Goal: Task Accomplishment & Management: Use online tool/utility

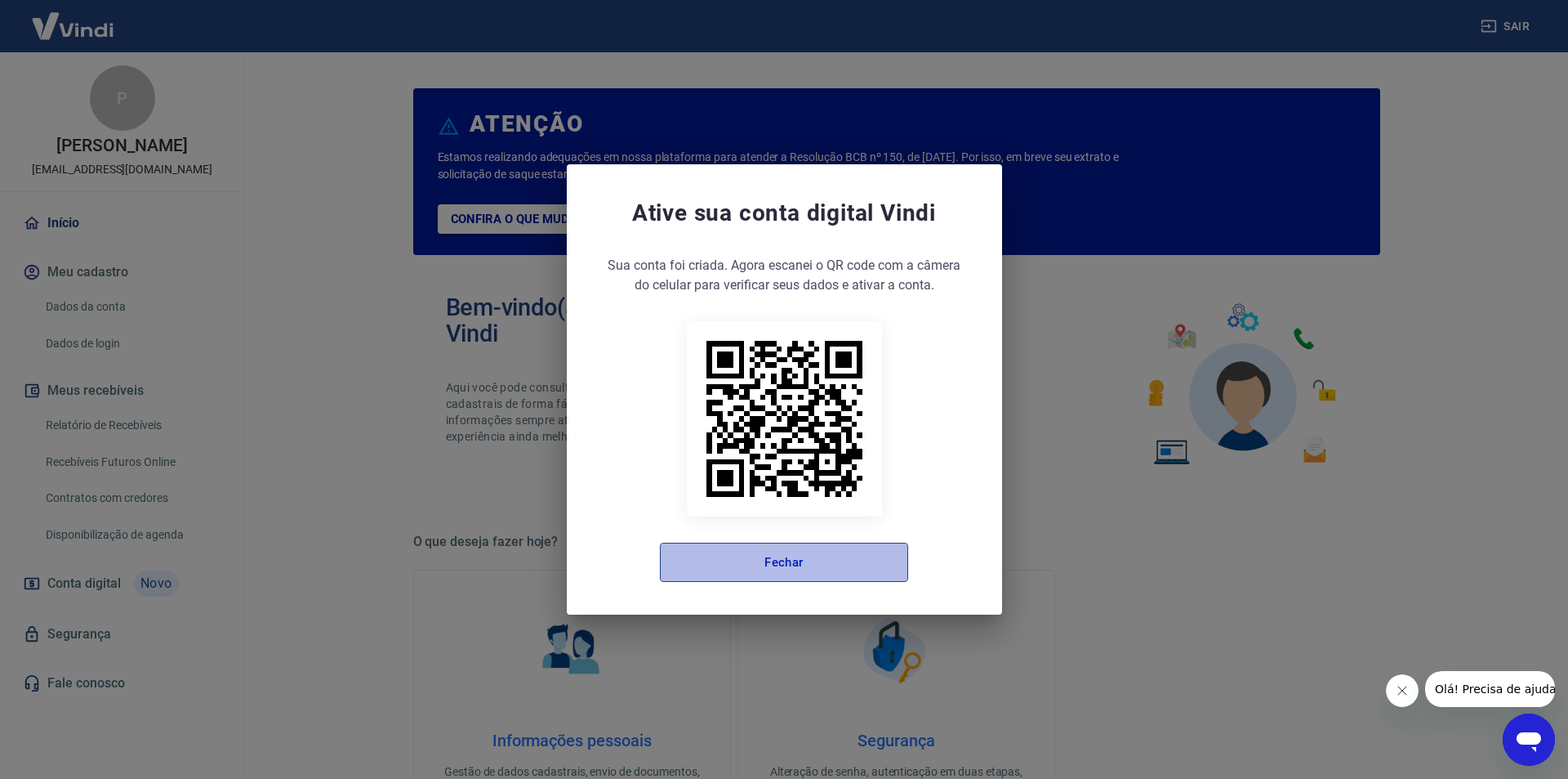
click at [794, 568] on button "Fechar" at bounding box center [784, 563] width 249 height 39
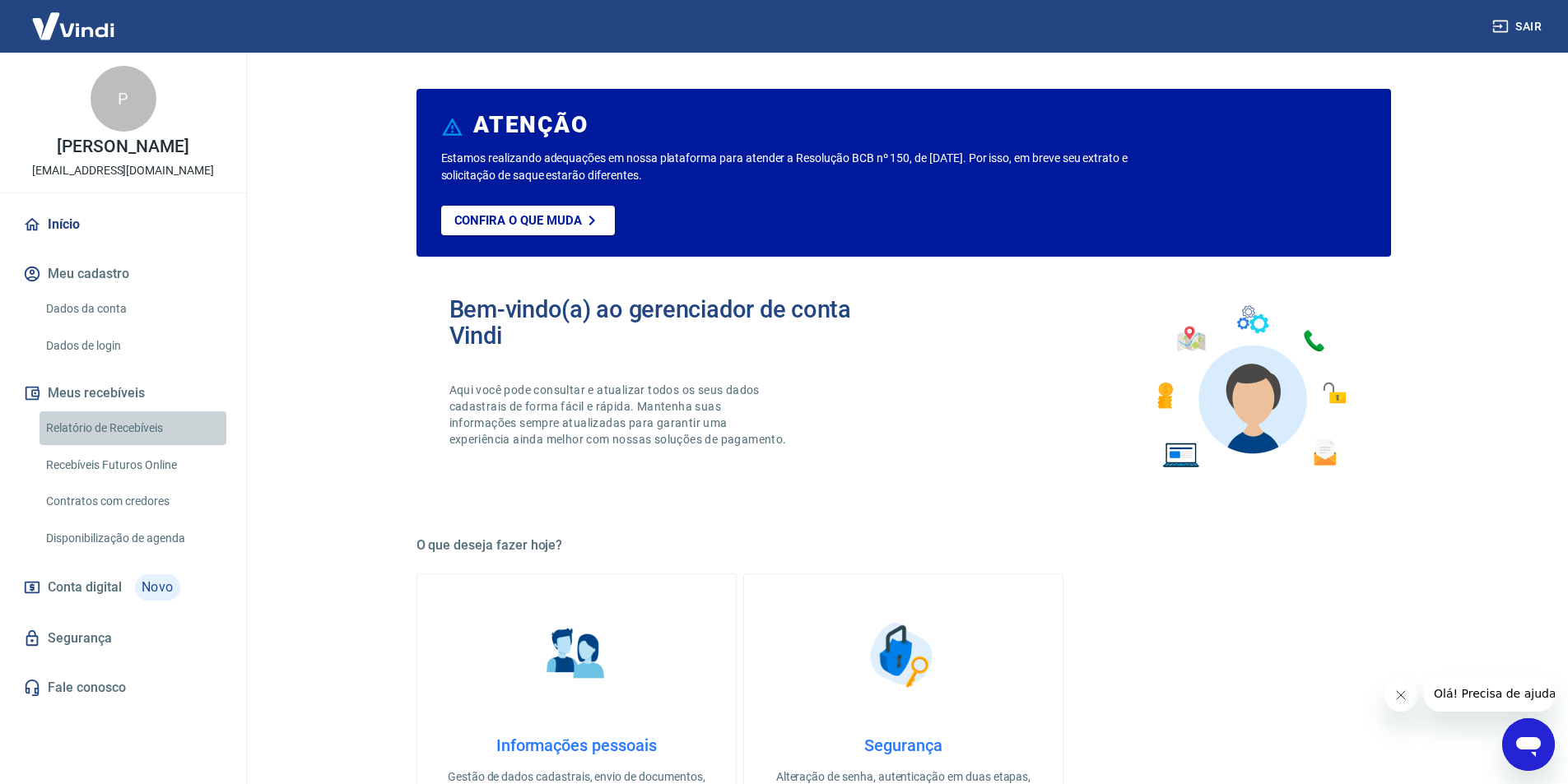
click at [116, 427] on link "Relatório de Recebíveis" at bounding box center [133, 428] width 187 height 34
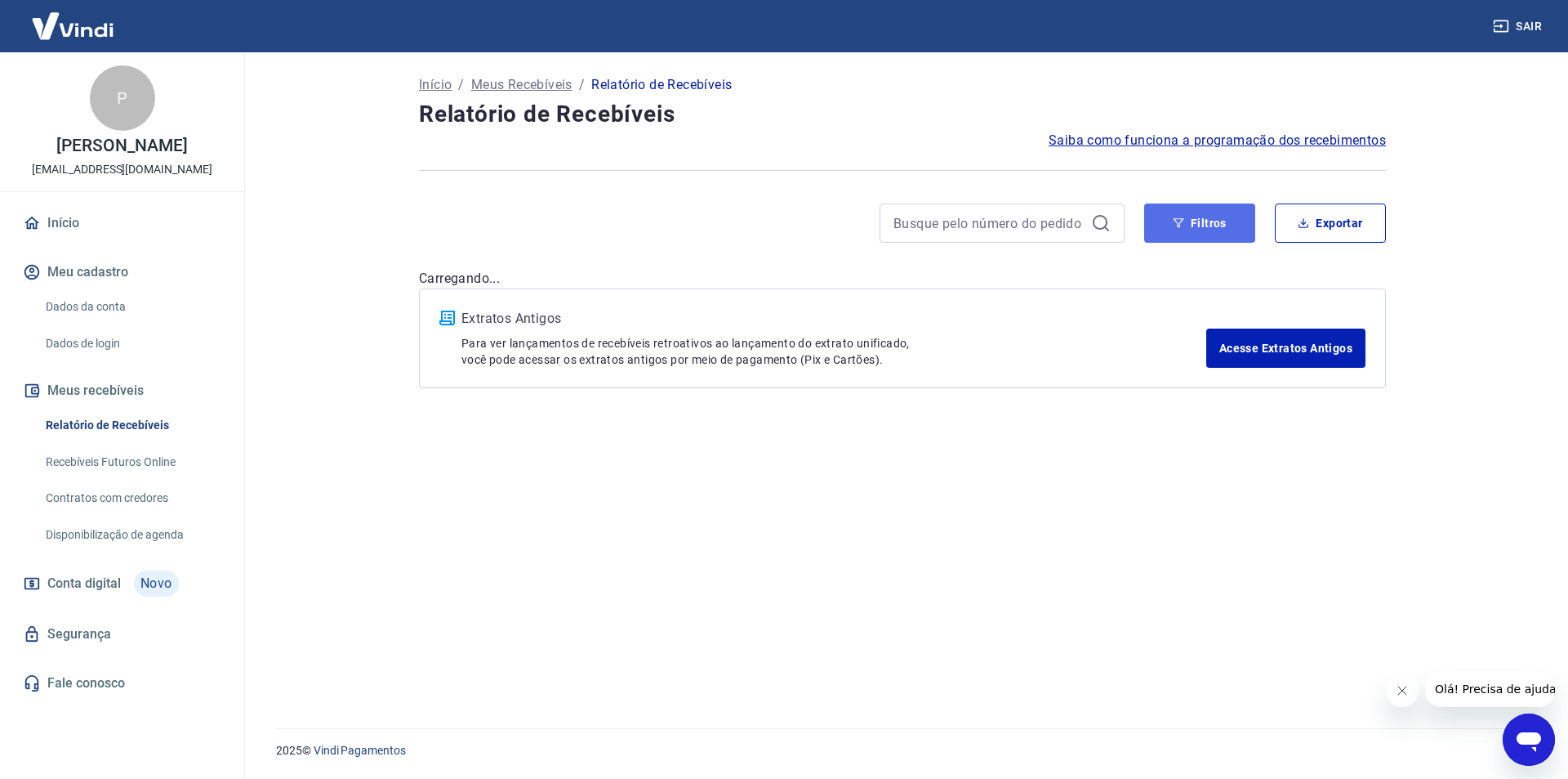
click at [1179, 225] on icon "button" at bounding box center [1179, 223] width 11 height 10
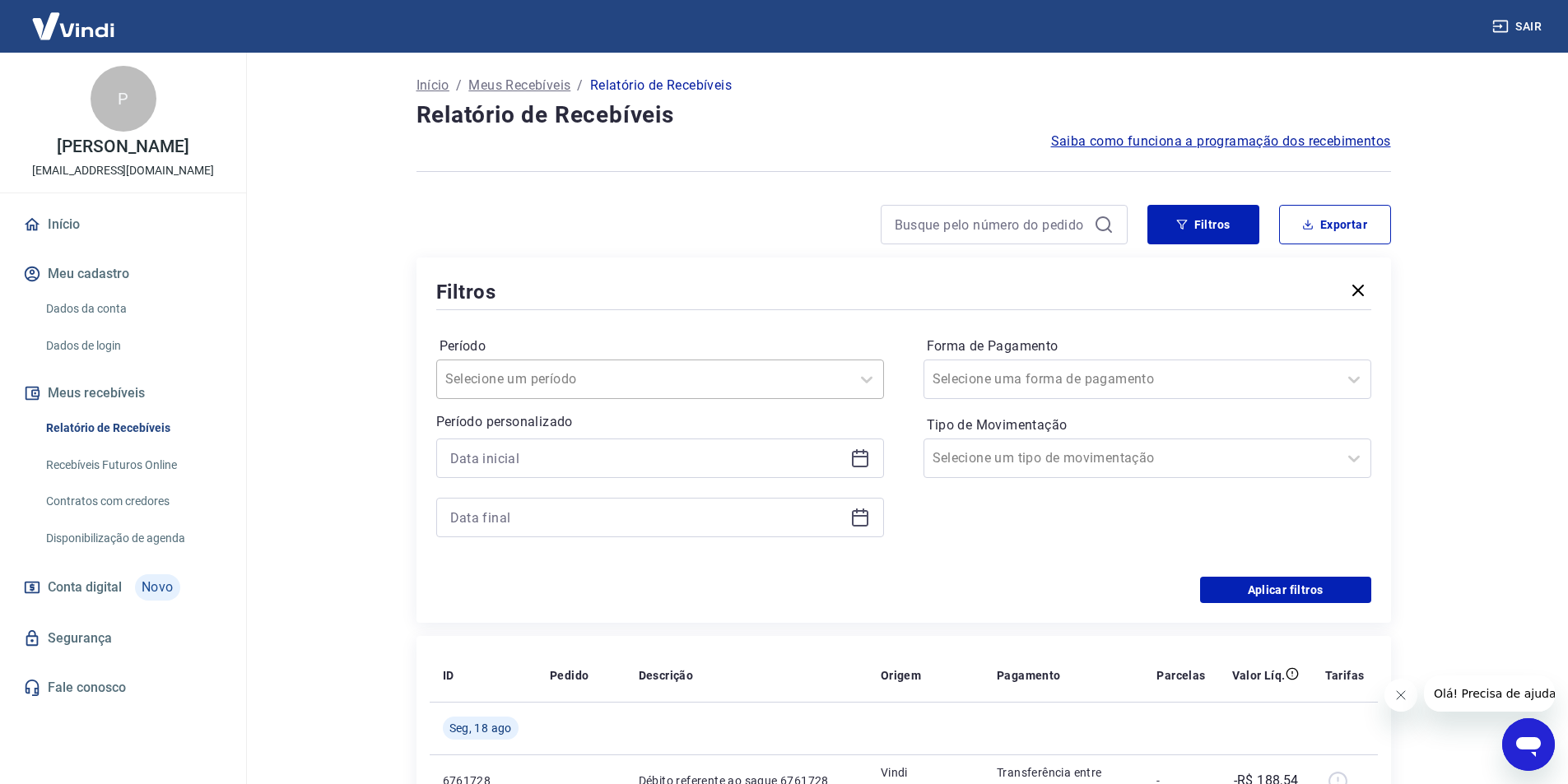
click at [745, 389] on div at bounding box center [644, 378] width 396 height 23
click at [981, 499] on div "Forma de Pagamento Selecione uma forma de pagamento Tipo de Movimentação Seleci…" at bounding box center [1147, 445] width 448 height 224
click at [749, 377] on div at bounding box center [644, 378] width 396 height 23
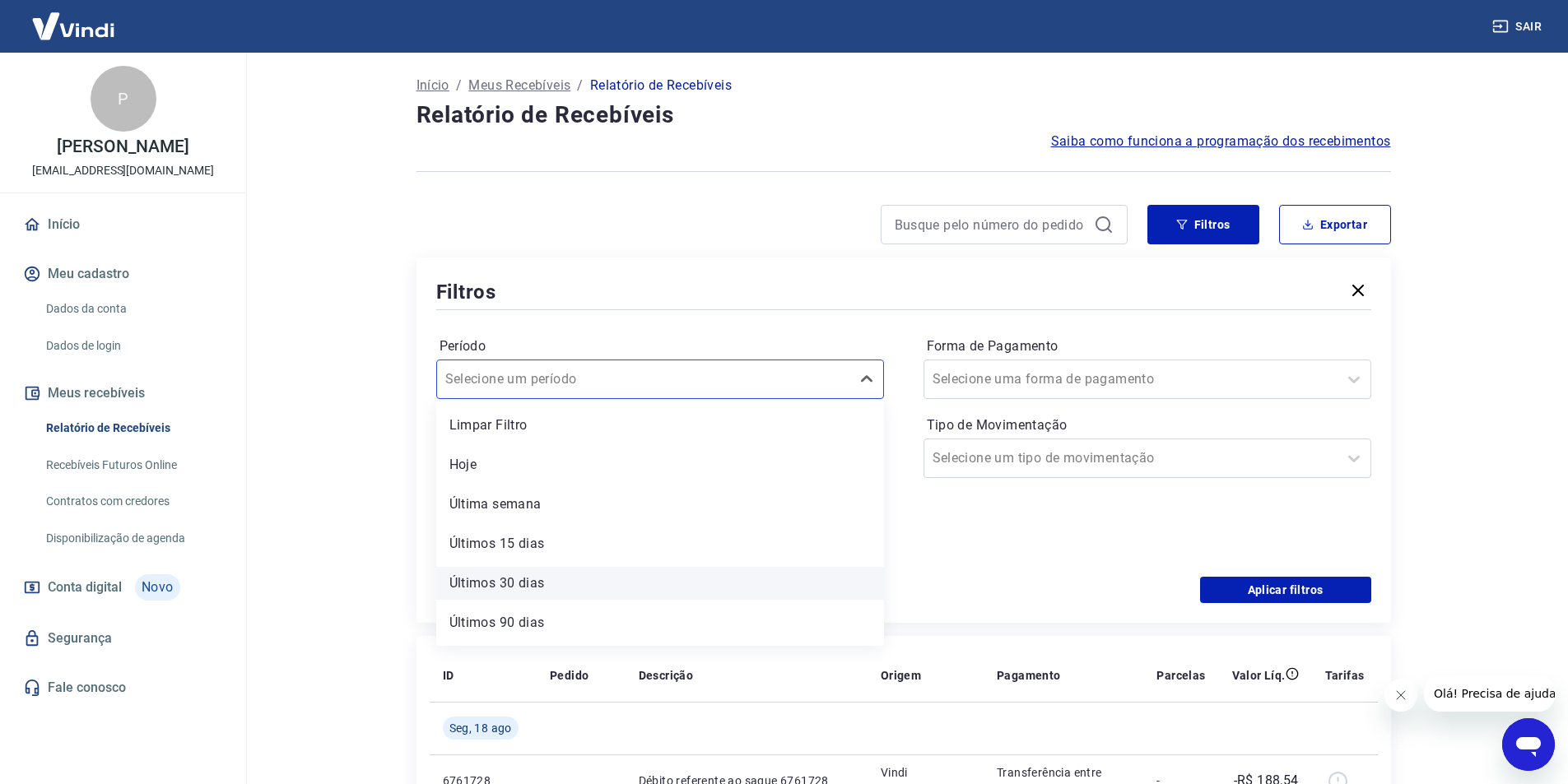
scroll to position [37, 0]
click at [1052, 536] on div "Forma de Pagamento Selecione uma forma de pagamento Tipo de Movimentação Seleci…" at bounding box center [1147, 445] width 448 height 224
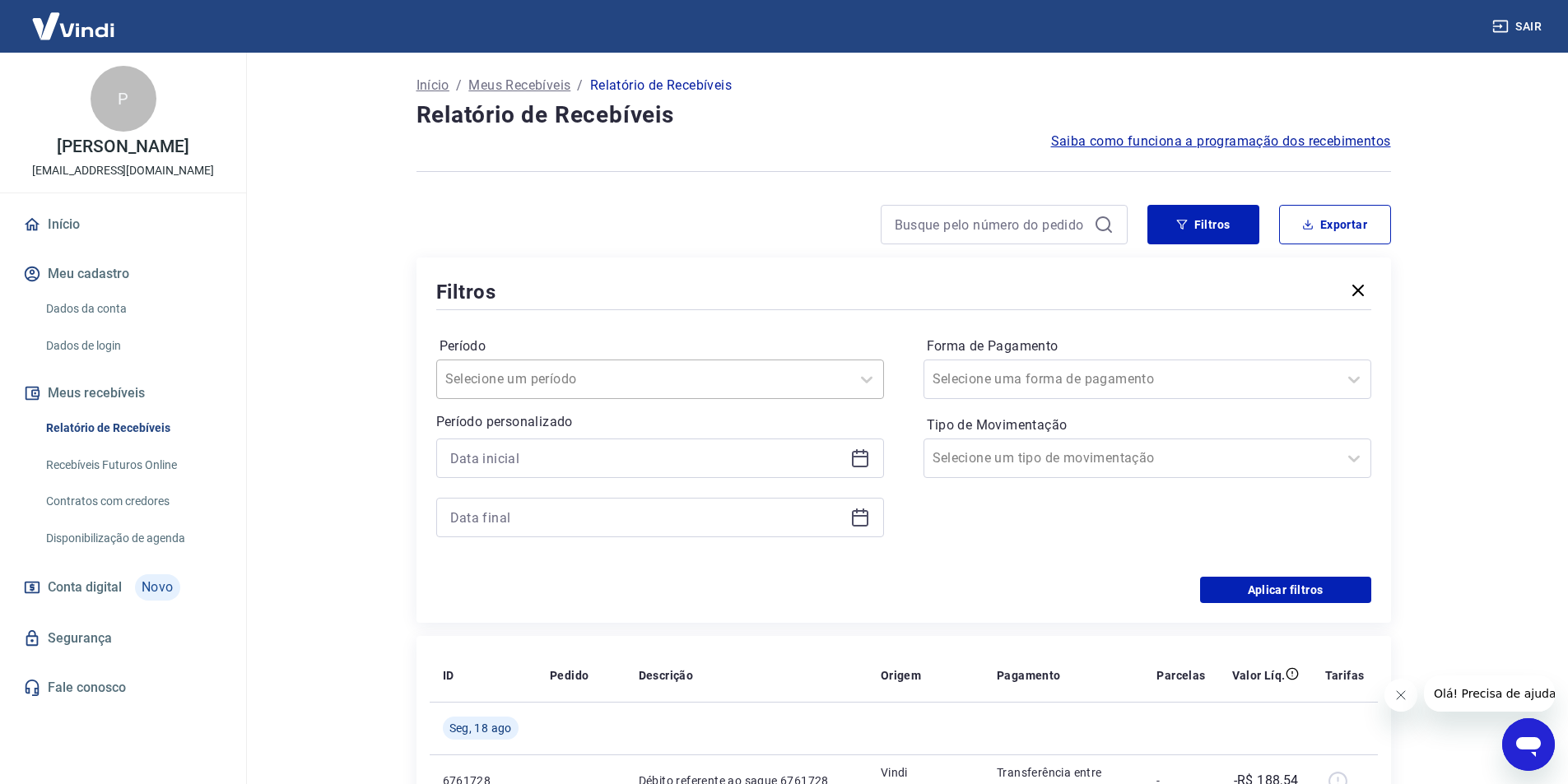
click at [628, 378] on div at bounding box center [644, 378] width 396 height 23
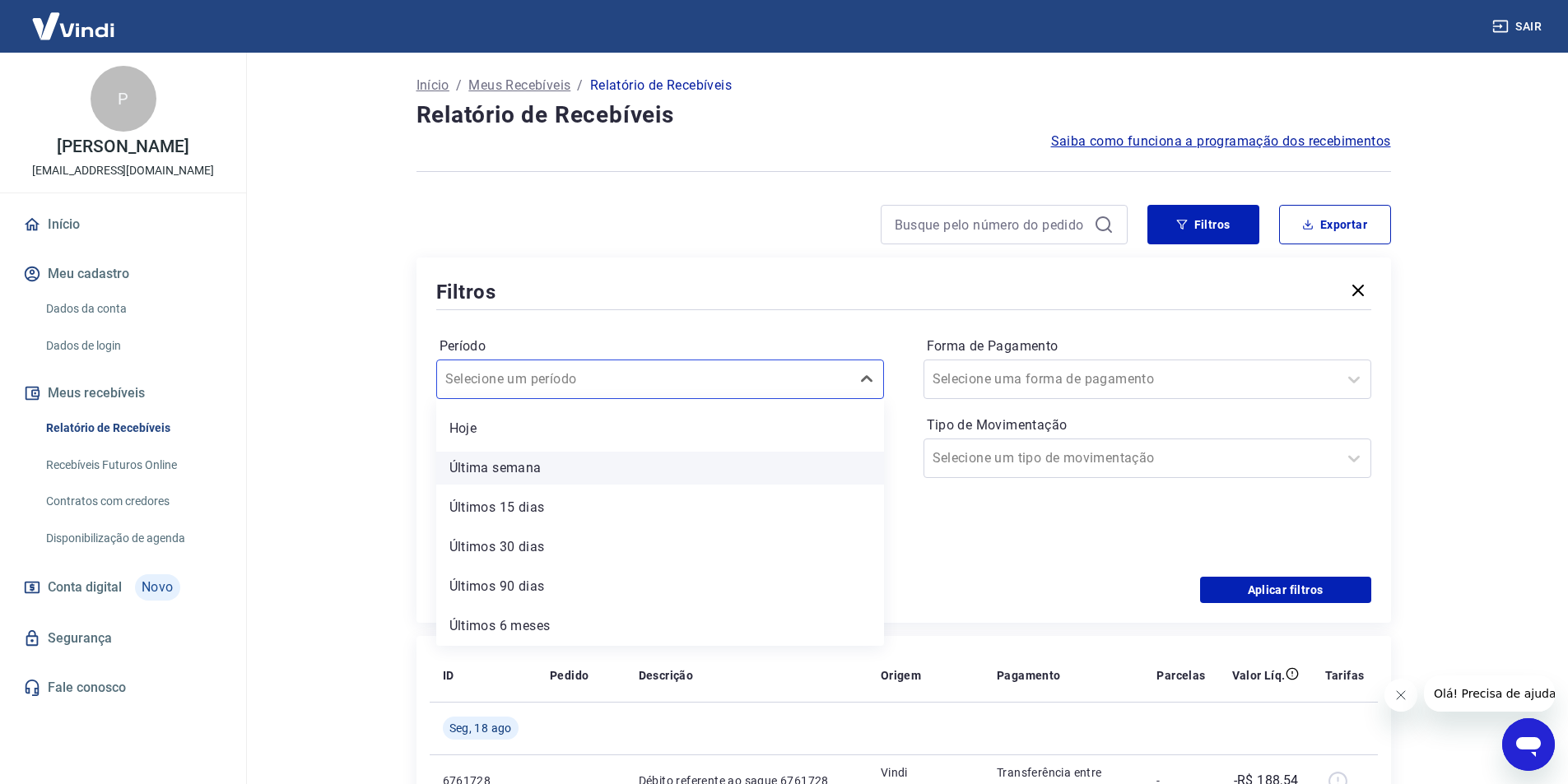
scroll to position [0, 0]
click at [1038, 547] on div "Forma de Pagamento Selecione uma forma de pagamento Tipo de Movimentação Seleci…" at bounding box center [1147, 445] width 448 height 224
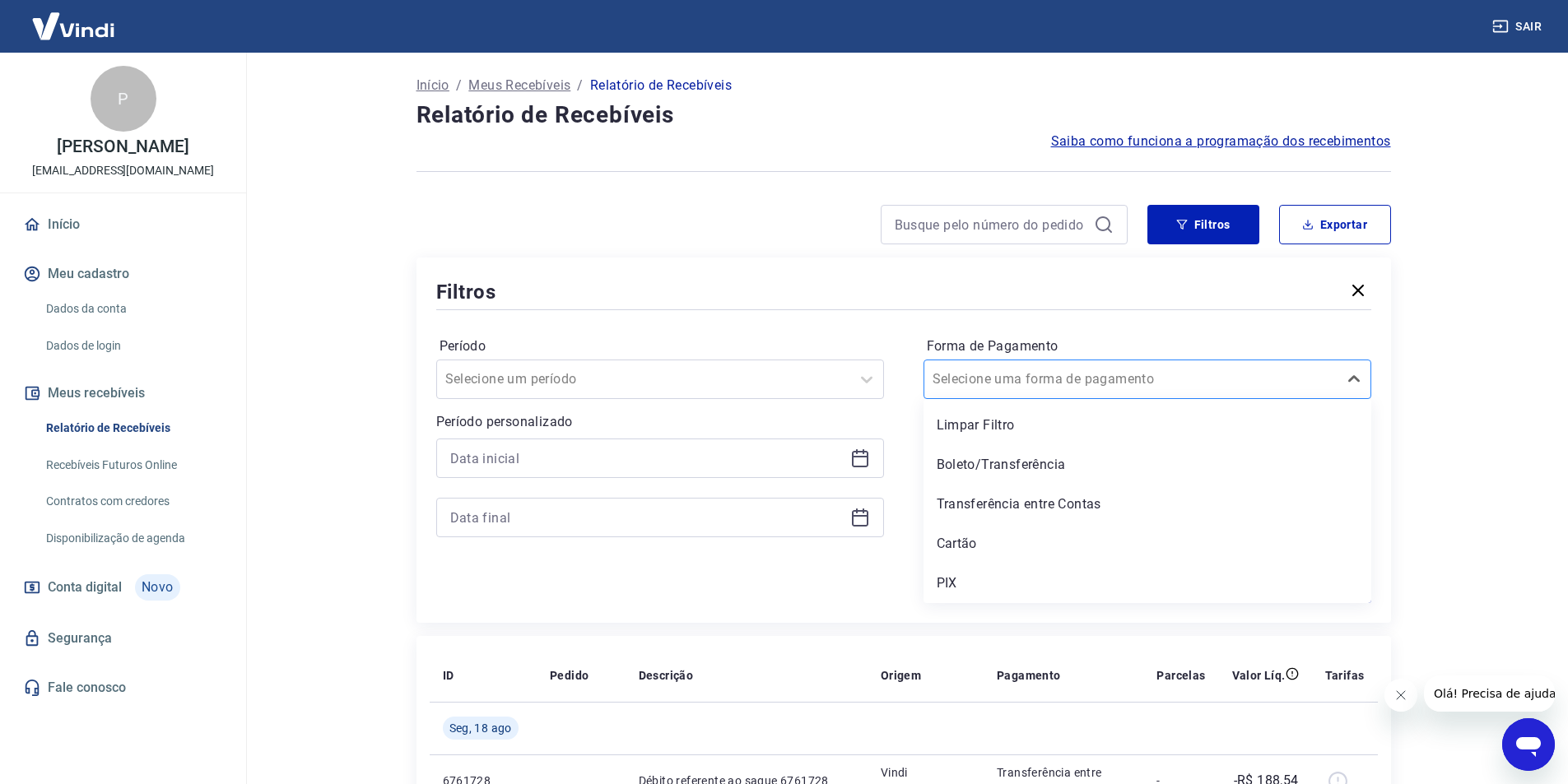
click at [1019, 387] on input "Forma de Pagamento" at bounding box center [1015, 379] width 166 height 20
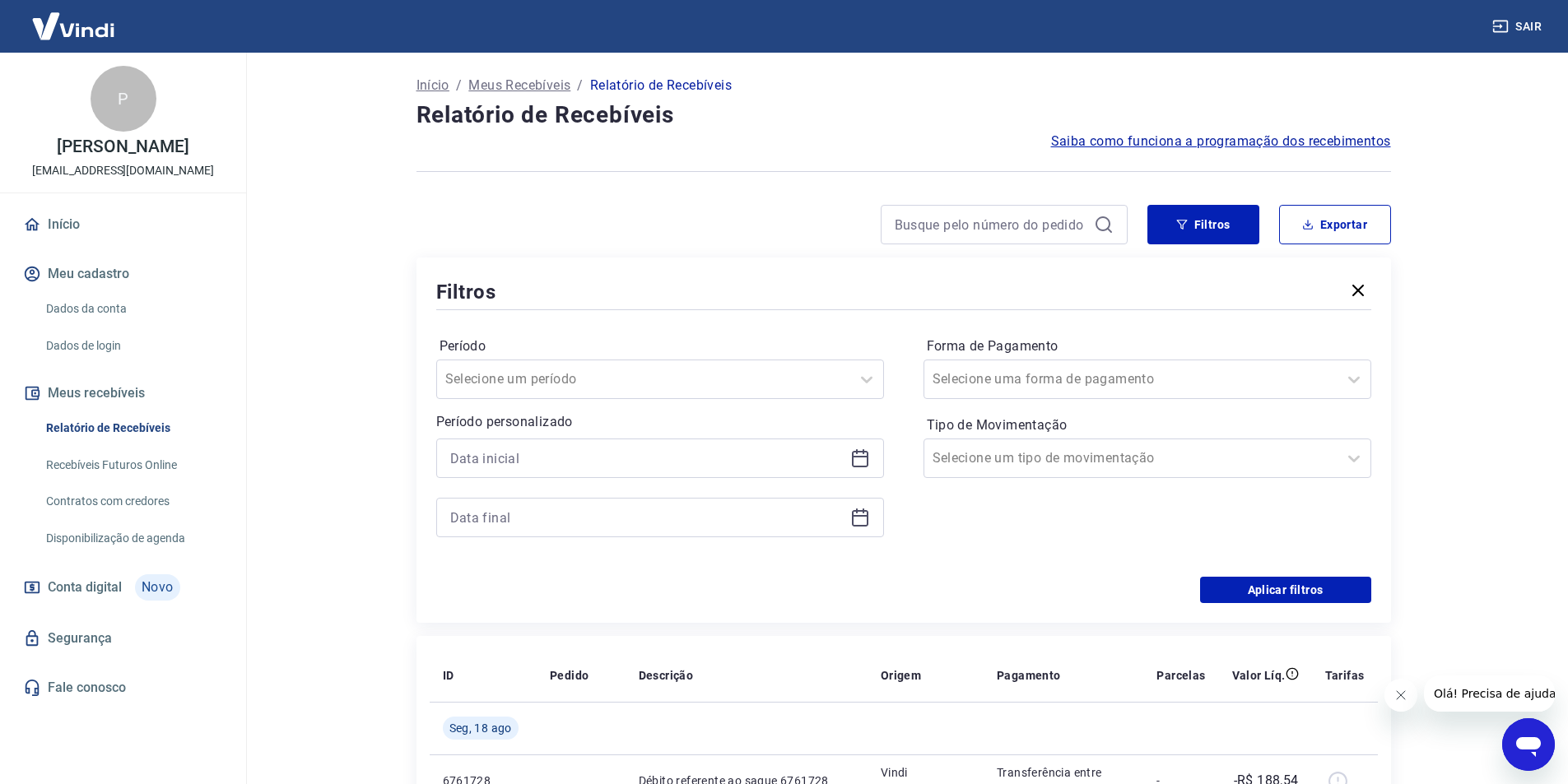
click at [1430, 463] on main "Início / Meus Recebíveis / Relatório de Recebíveis Relatório de Recebíveis Saib…" at bounding box center [903, 418] width 1329 height 732
drag, startPoint x: 1173, startPoint y: 440, endPoint x: 1164, endPoint y: 448, distance: 12.0
click at [1171, 441] on div "Selecione um tipo de movimentação" at bounding box center [1147, 458] width 448 height 40
click at [536, 543] on div "Período Selecione um período Período personalizado" at bounding box center [660, 445] width 448 height 224
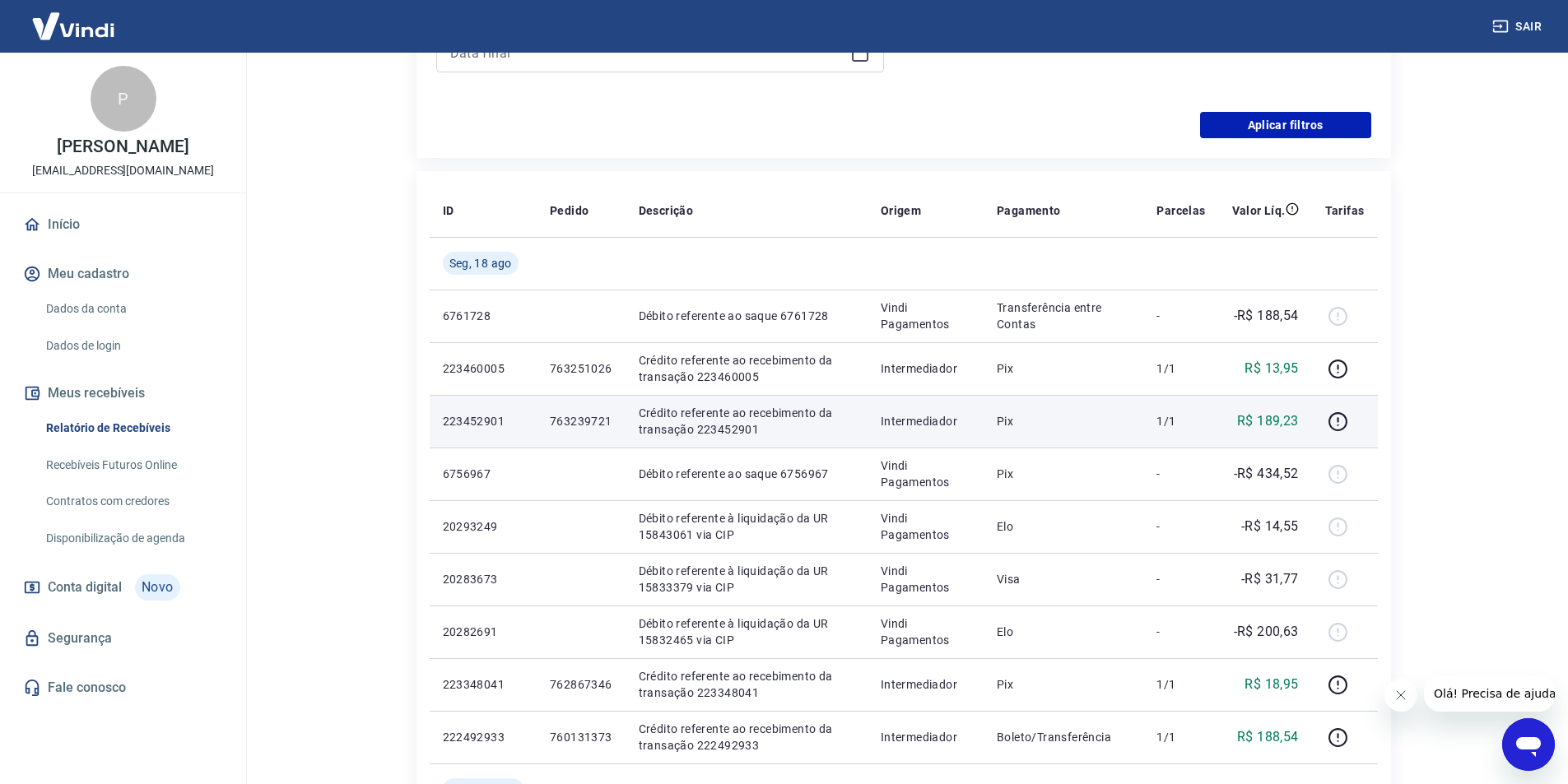
scroll to position [494, 0]
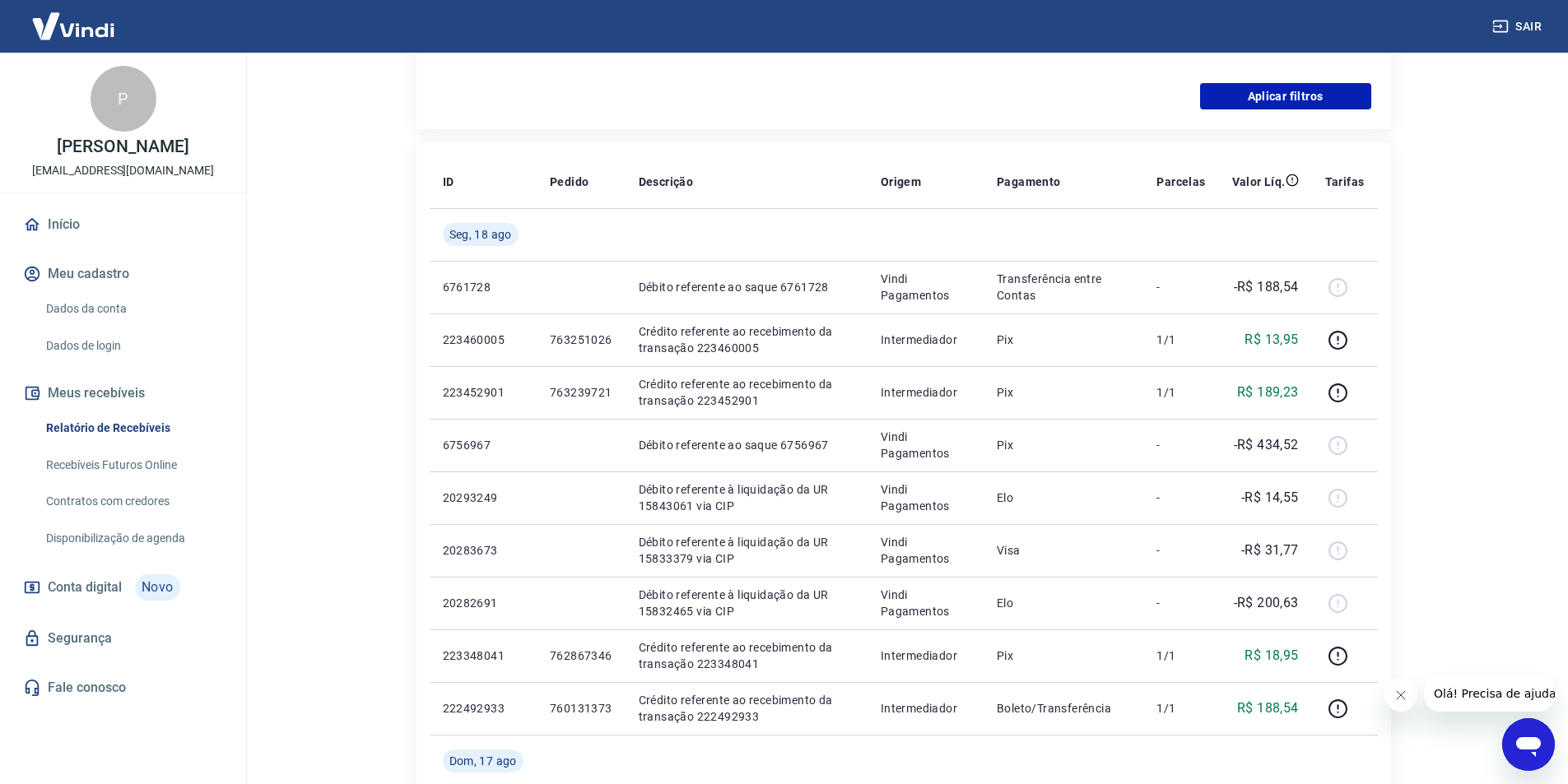
click at [1391, 698] on button "Fechar mensagem da empresa" at bounding box center [1400, 694] width 33 height 33
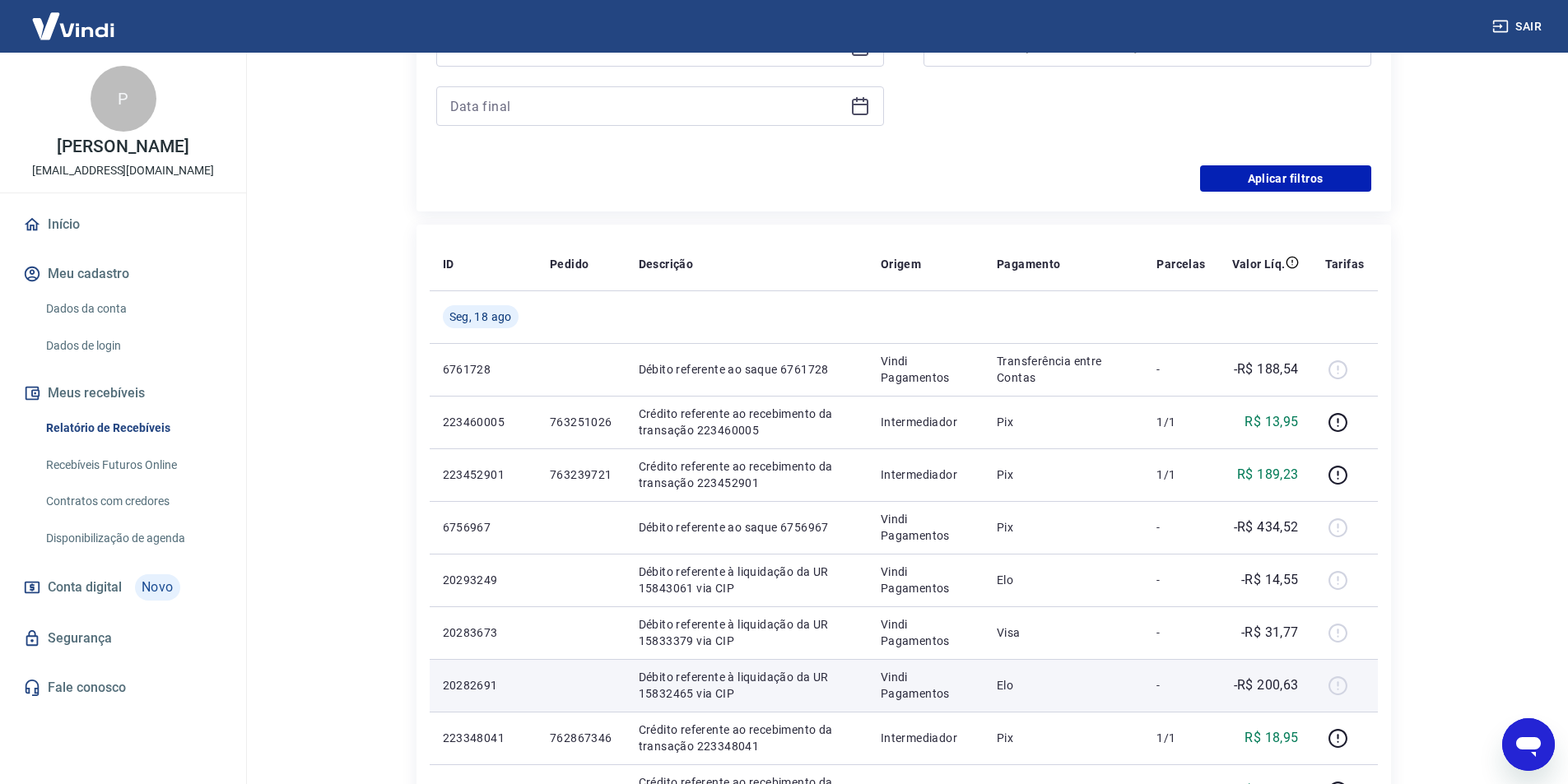
scroll to position [246, 0]
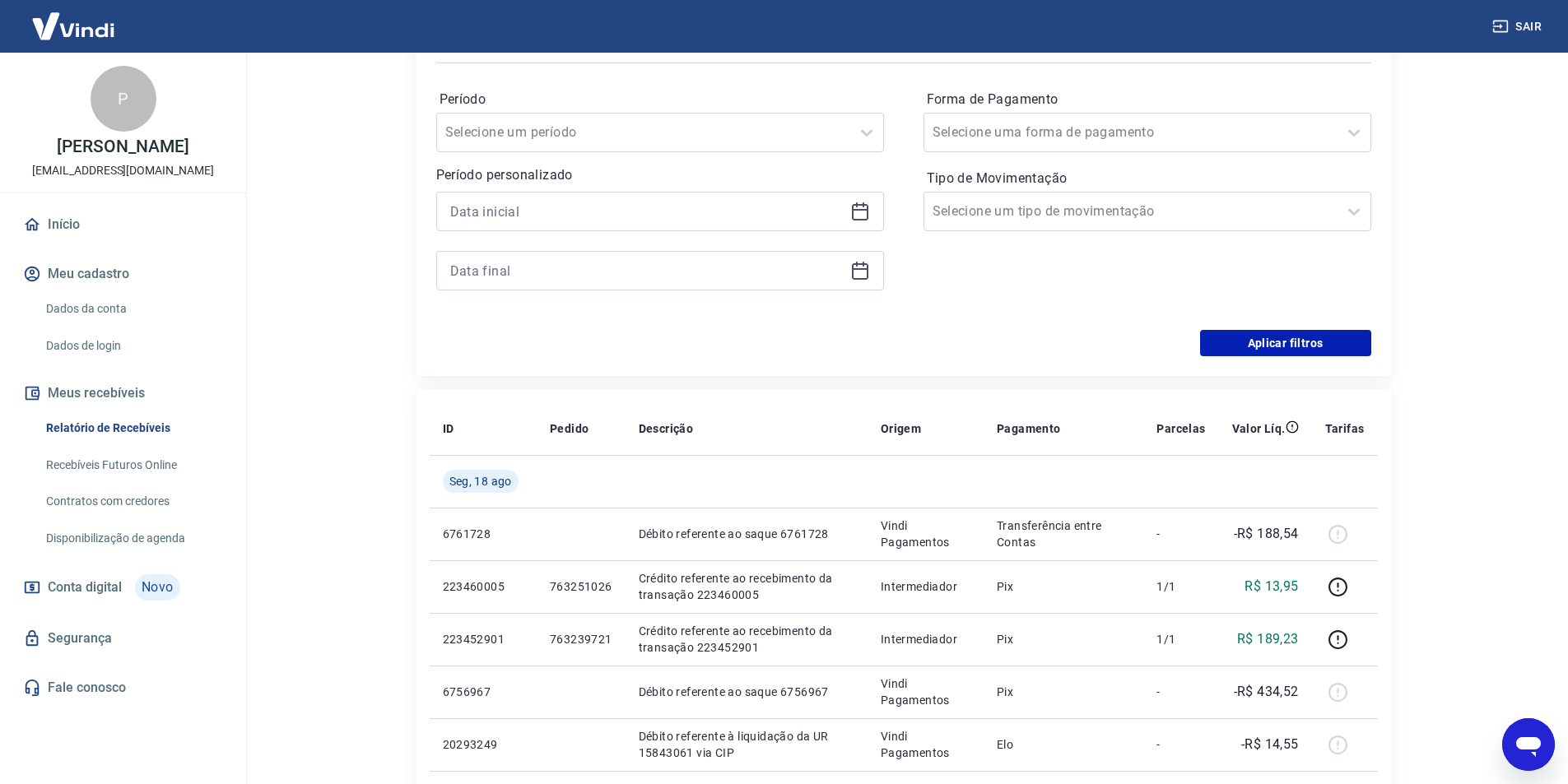
click at [855, 206] on icon at bounding box center [860, 212] width 17 height 17
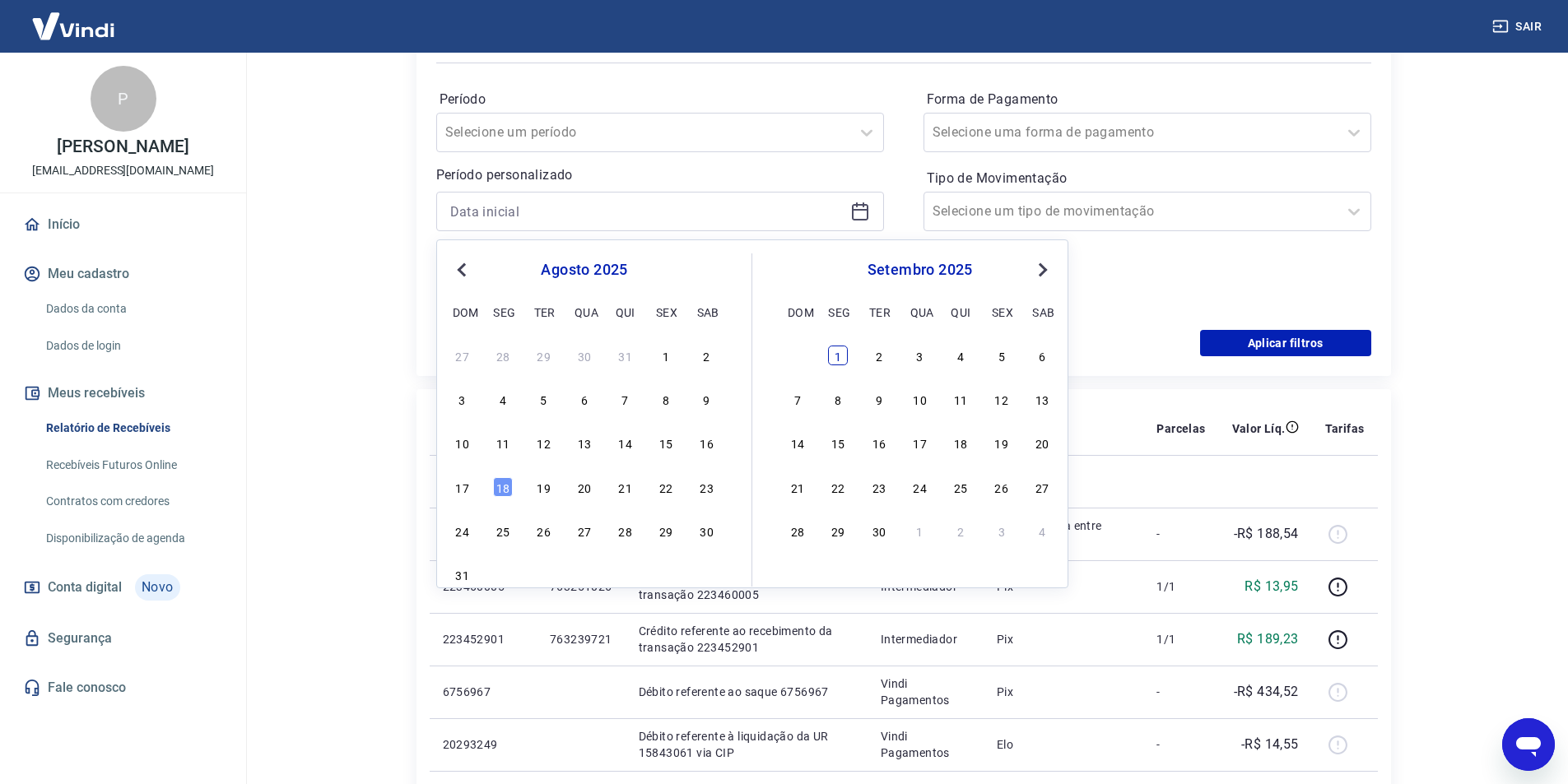
click at [844, 355] on div "1" at bounding box center [838, 355] width 20 height 20
type input "[DATE]"
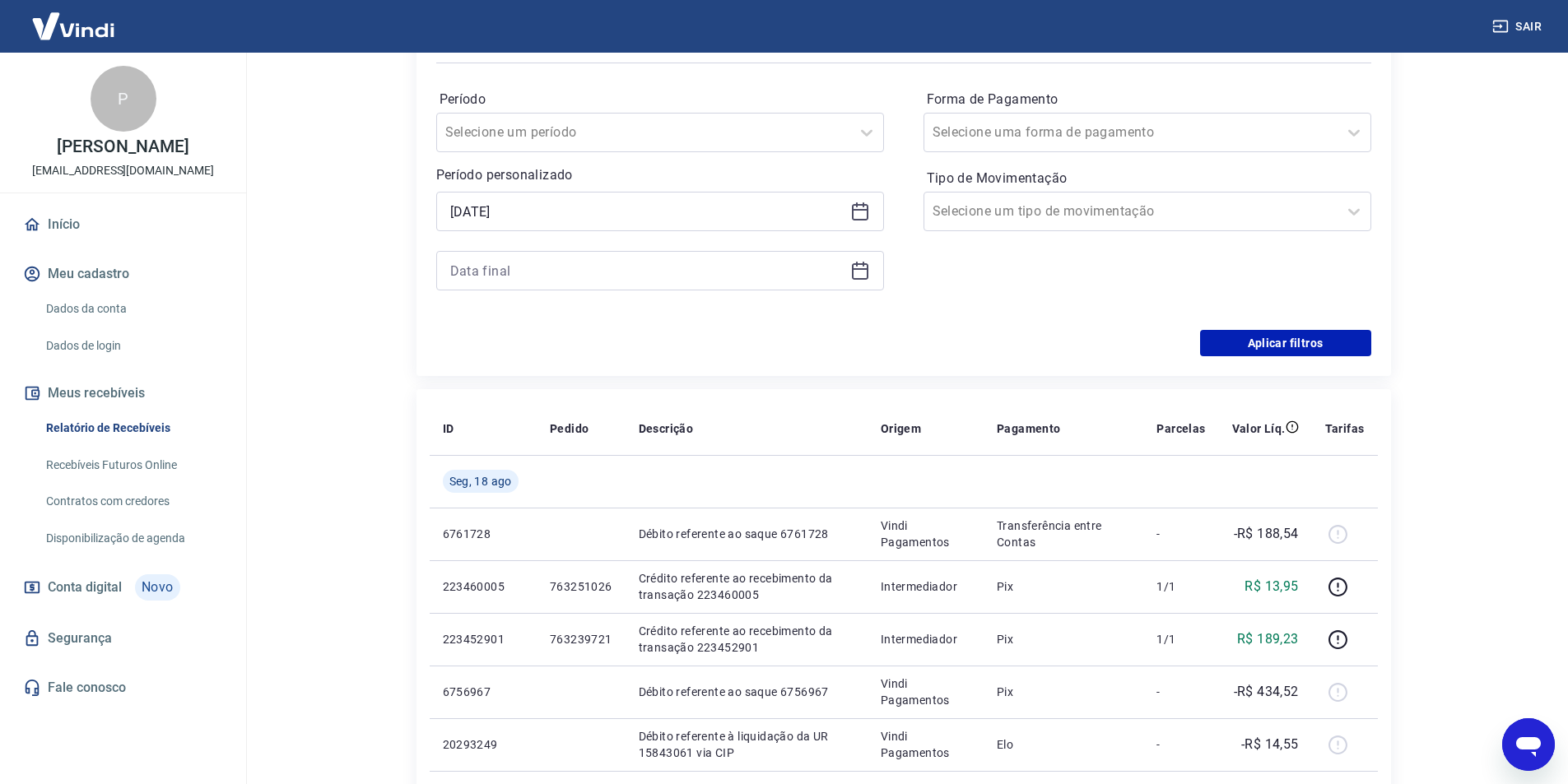
click at [867, 272] on icon at bounding box center [860, 271] width 17 height 17
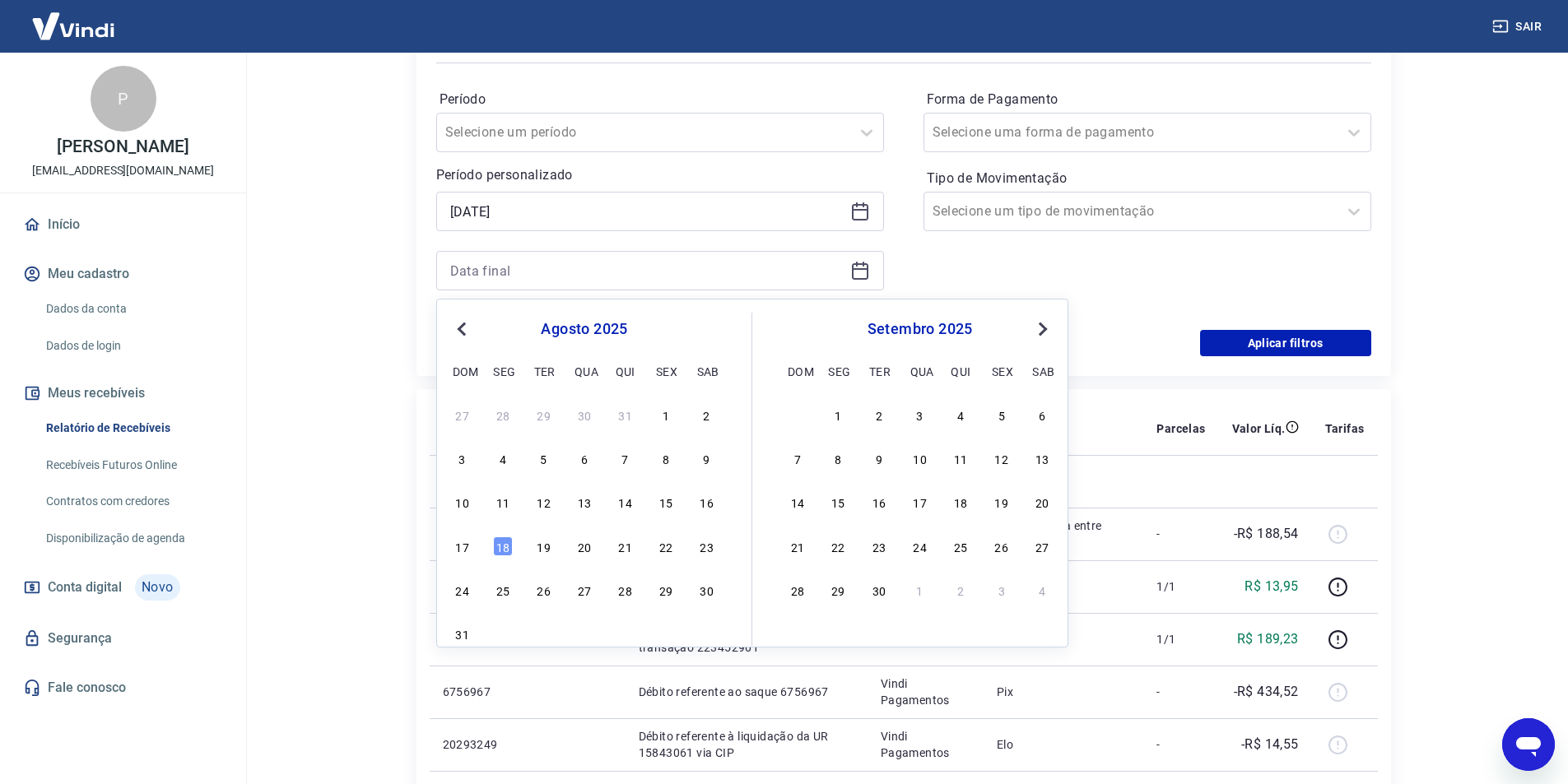
click at [1044, 335] on button "Next Month" at bounding box center [1043, 329] width 20 height 20
click at [547, 589] on div "30" at bounding box center [544, 590] width 20 height 20
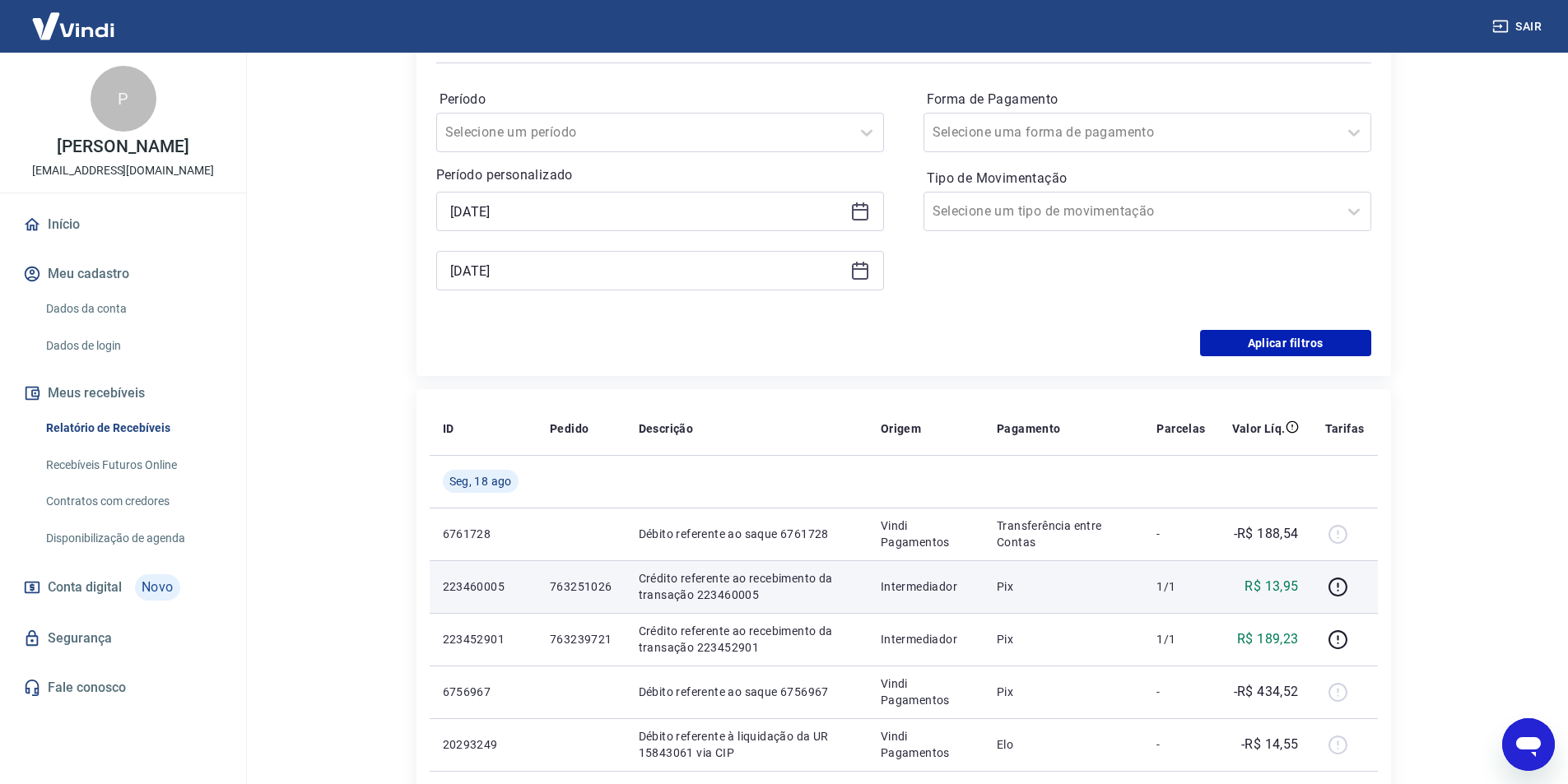
type input "[DATE]"
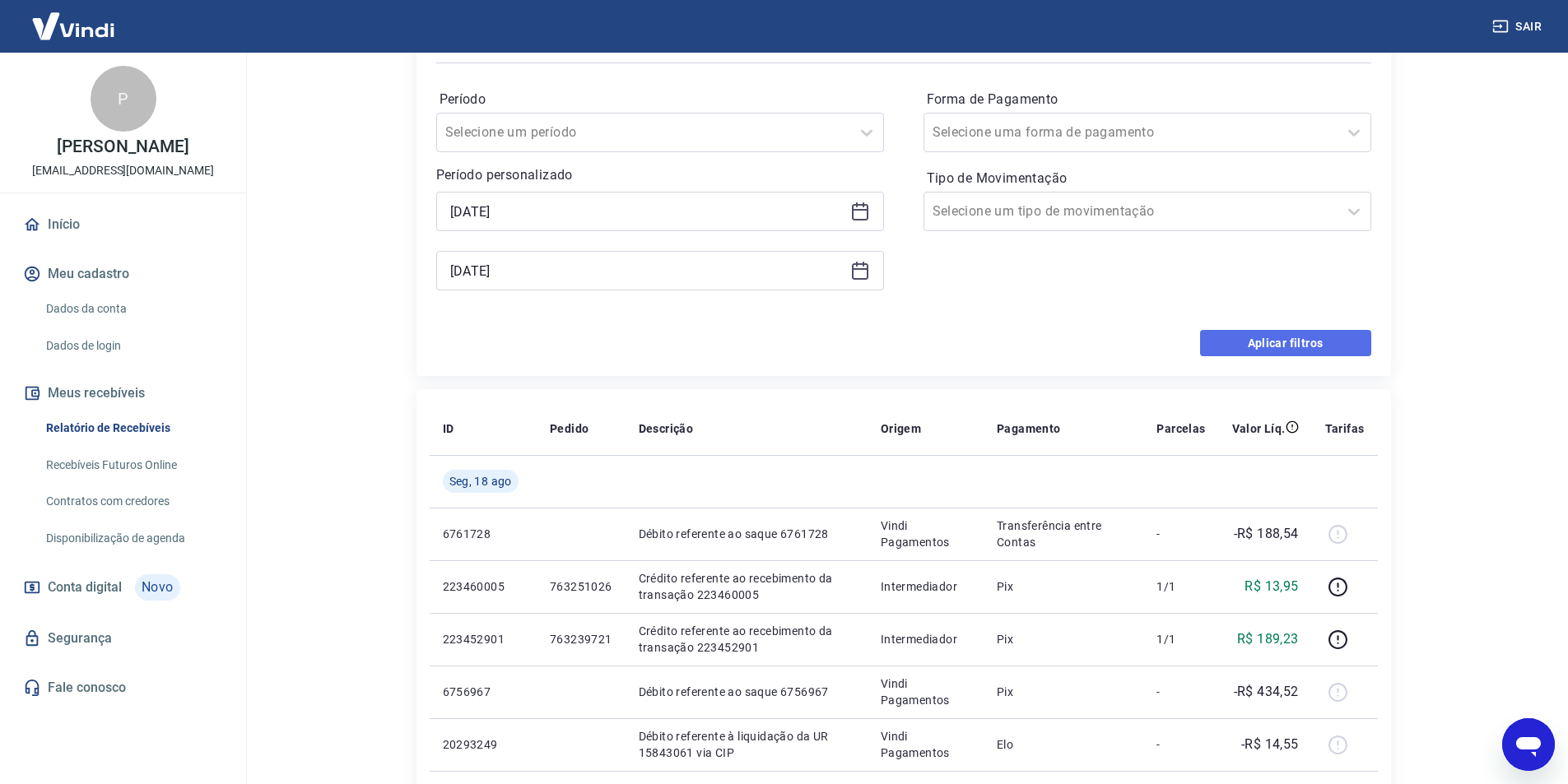
click at [1319, 341] on button "Aplicar filtros" at bounding box center [1285, 343] width 171 height 27
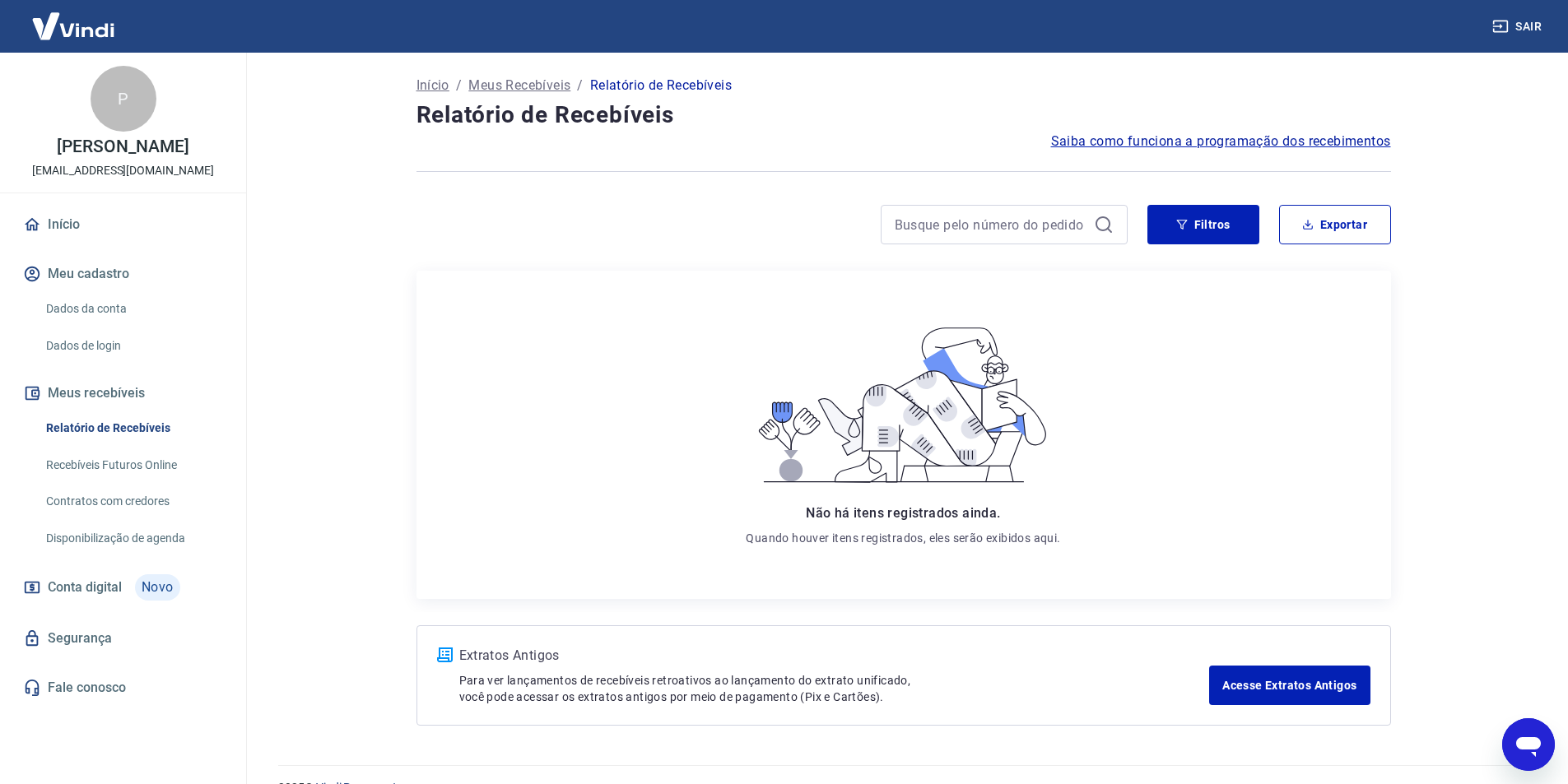
click at [159, 470] on link "Recebíveis Futuros Online" at bounding box center [133, 465] width 187 height 34
